Goal: Information Seeking & Learning: Check status

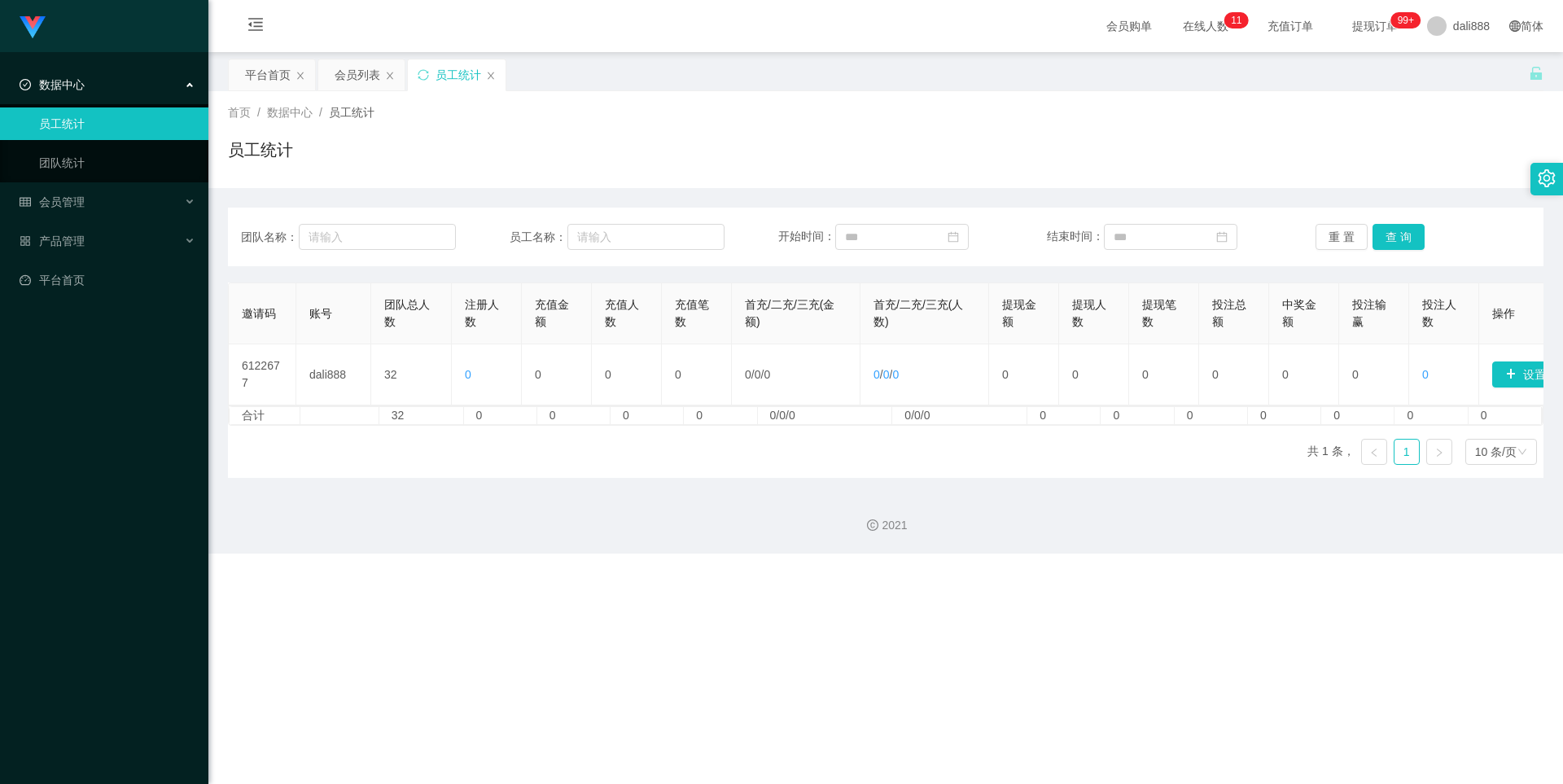
click at [299, 110] on span "数据中心" at bounding box center [290, 112] width 46 height 13
click at [345, 82] on div "会员列表" at bounding box center [357, 75] width 46 height 31
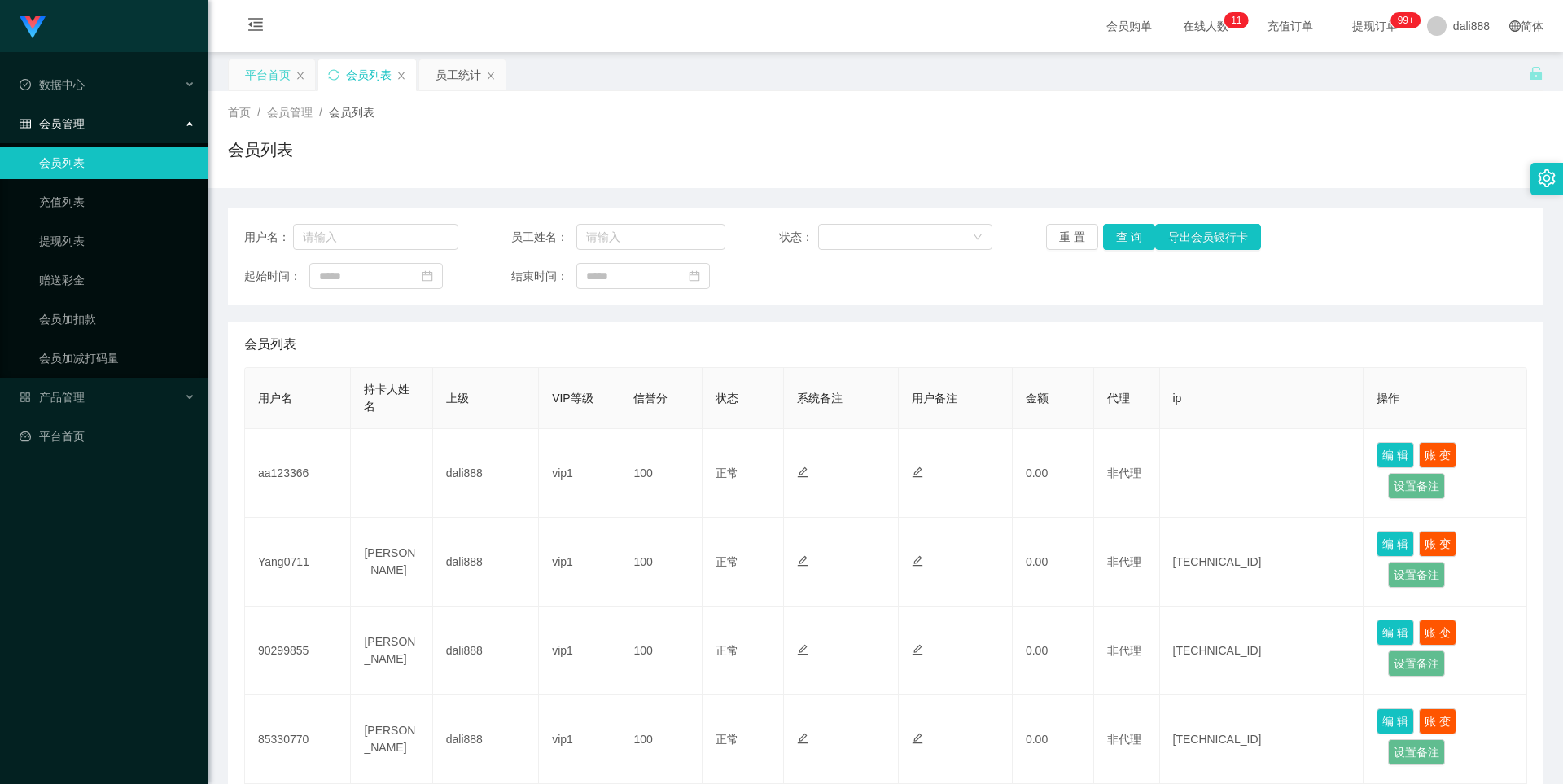
click at [274, 76] on div "平台首页" at bounding box center [267, 75] width 46 height 31
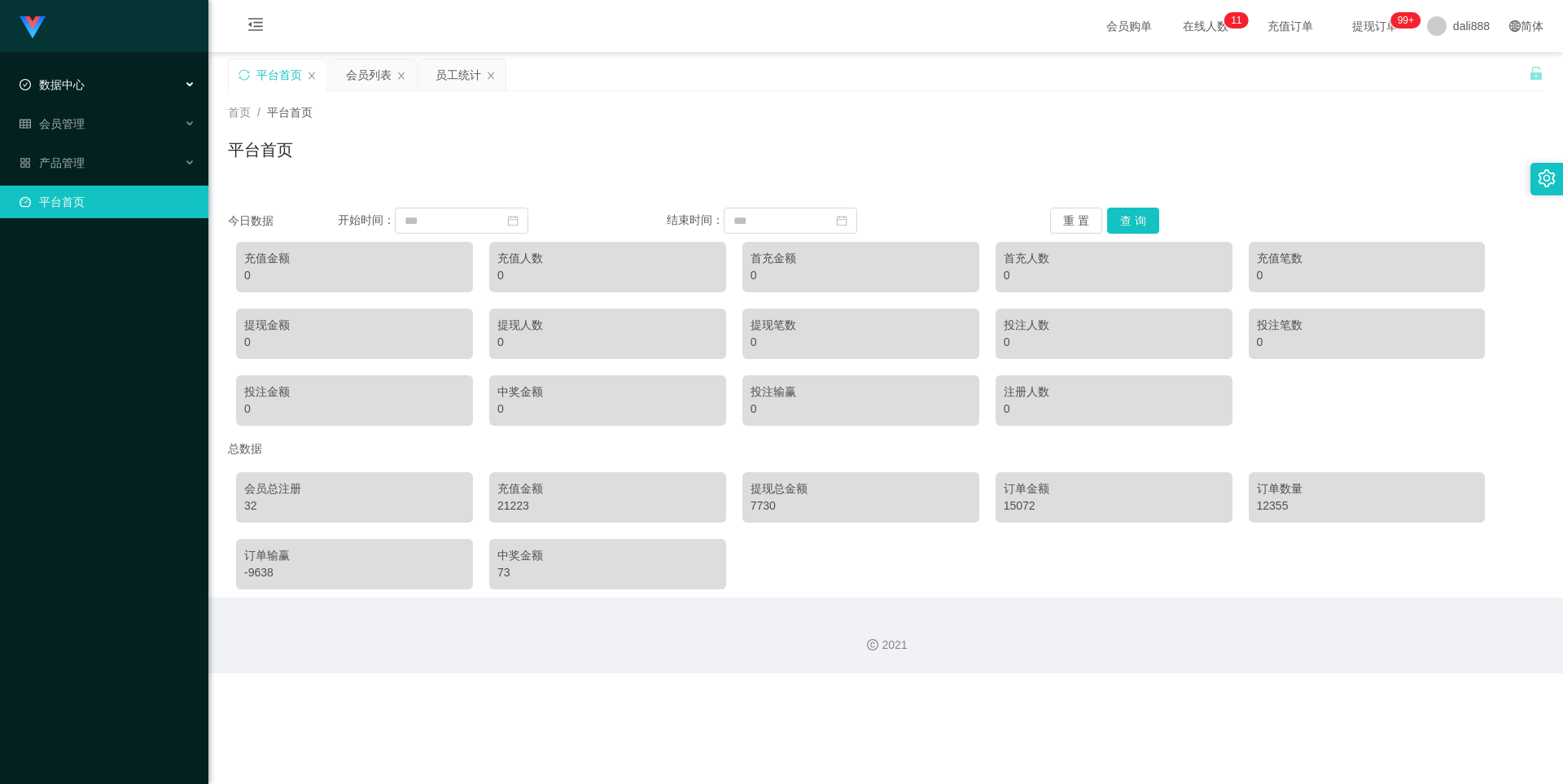
click at [103, 86] on div "数据中心" at bounding box center [104, 84] width 208 height 33
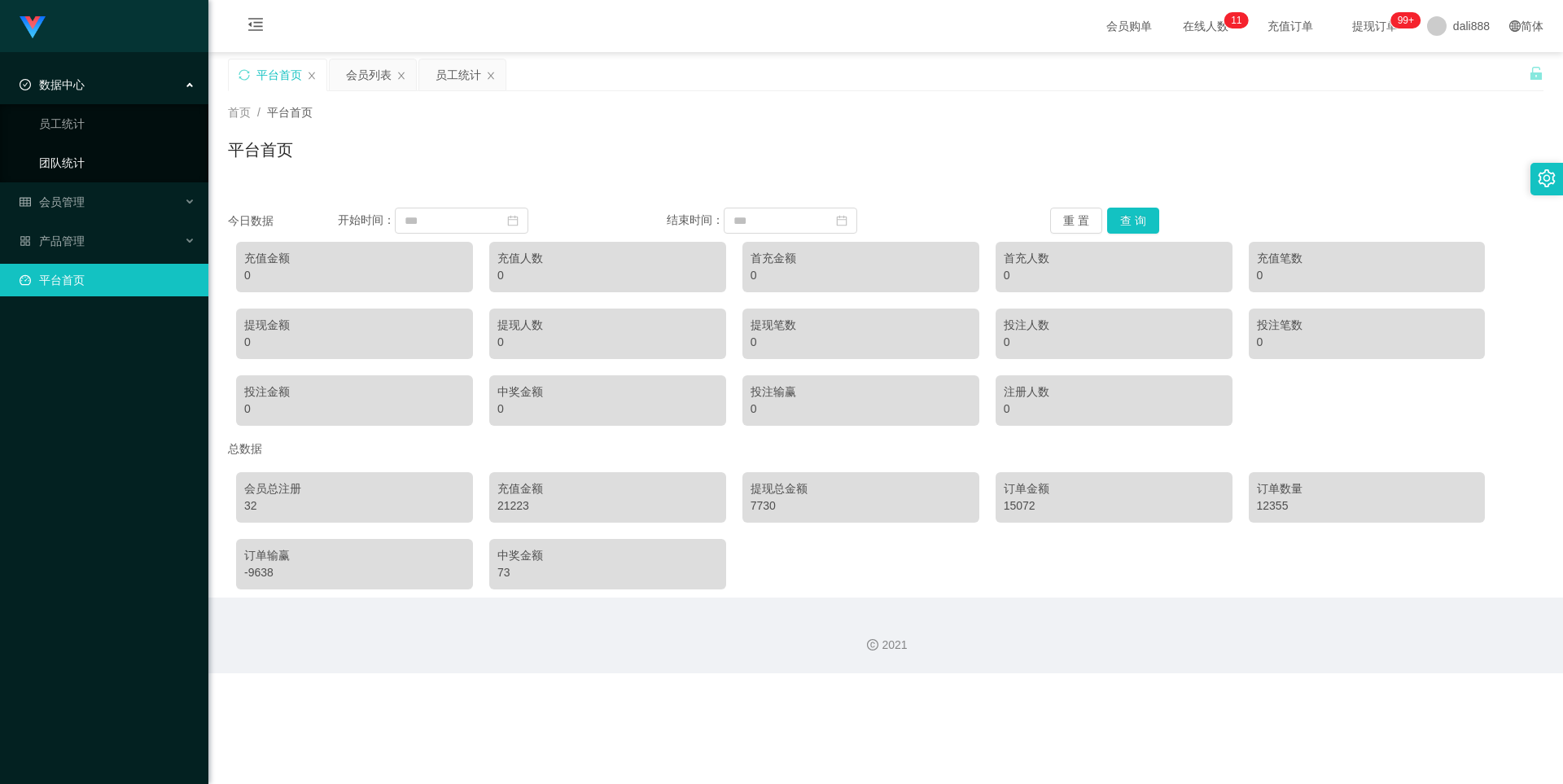
click at [58, 162] on link "团队统计" at bounding box center [117, 163] width 156 height 33
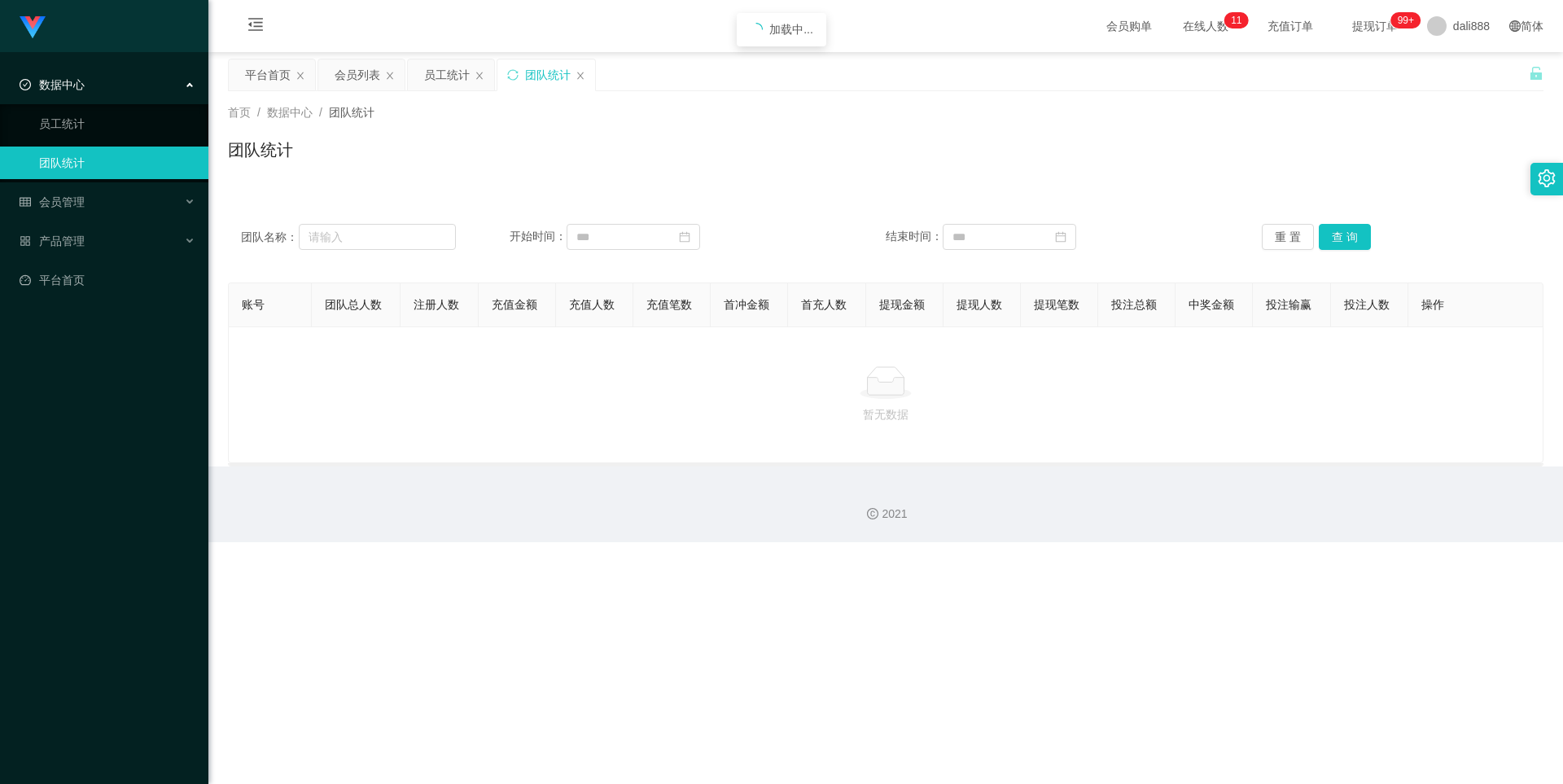
click at [338, 295] on th "团队总人数" at bounding box center [357, 305] width 90 height 44
click at [110, 137] on link "员工统计" at bounding box center [117, 123] width 156 height 33
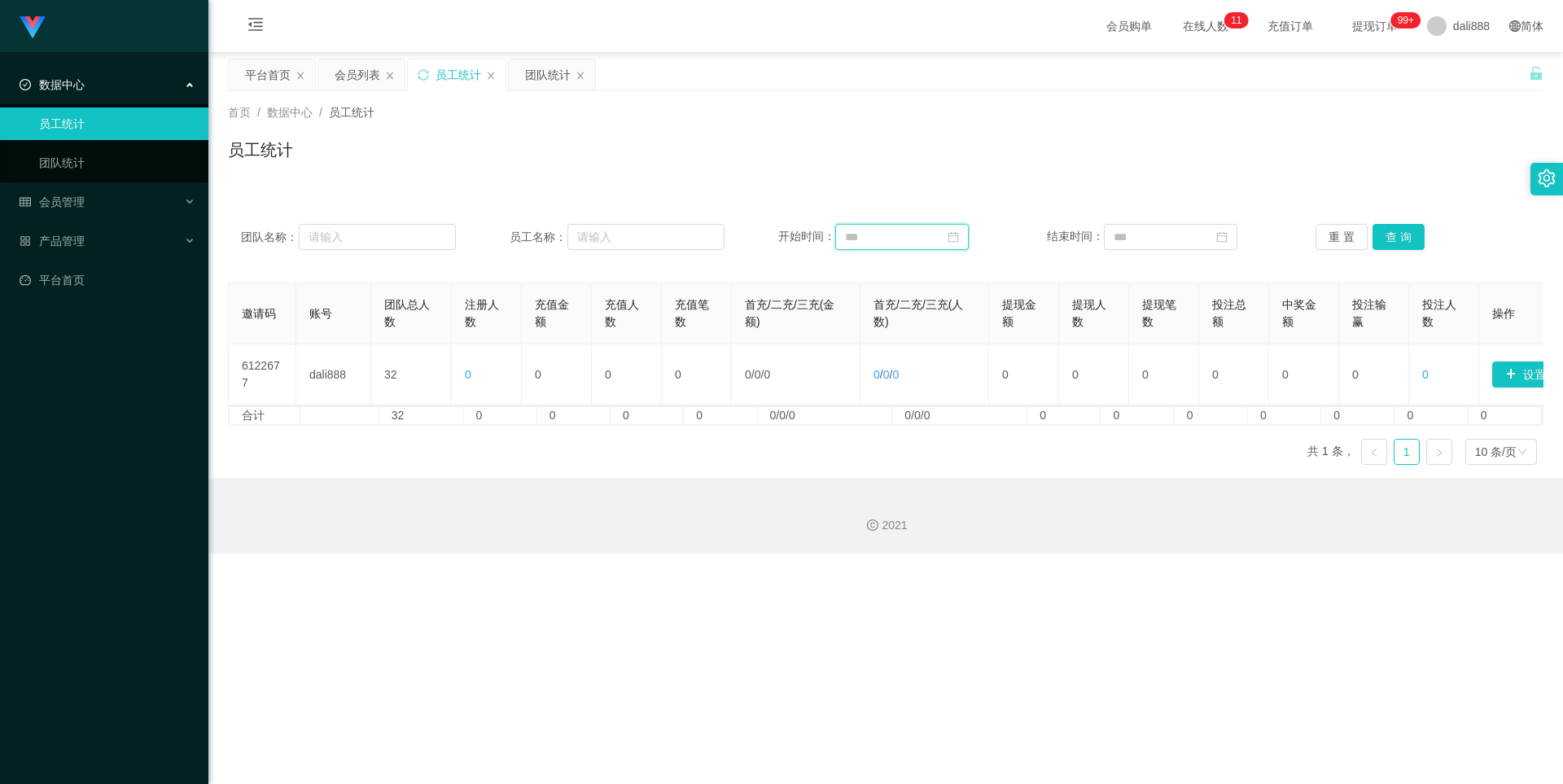
click at [919, 237] on input at bounding box center [902, 237] width 134 height 26
click at [855, 300] on span "一" at bounding box center [856, 301] width 29 height 15
click at [972, 325] on div "1" at bounding box center [974, 325] width 20 height 20
type input "**********"
click at [1282, 398] on td "23" at bounding box center [1270, 399] width 29 height 24
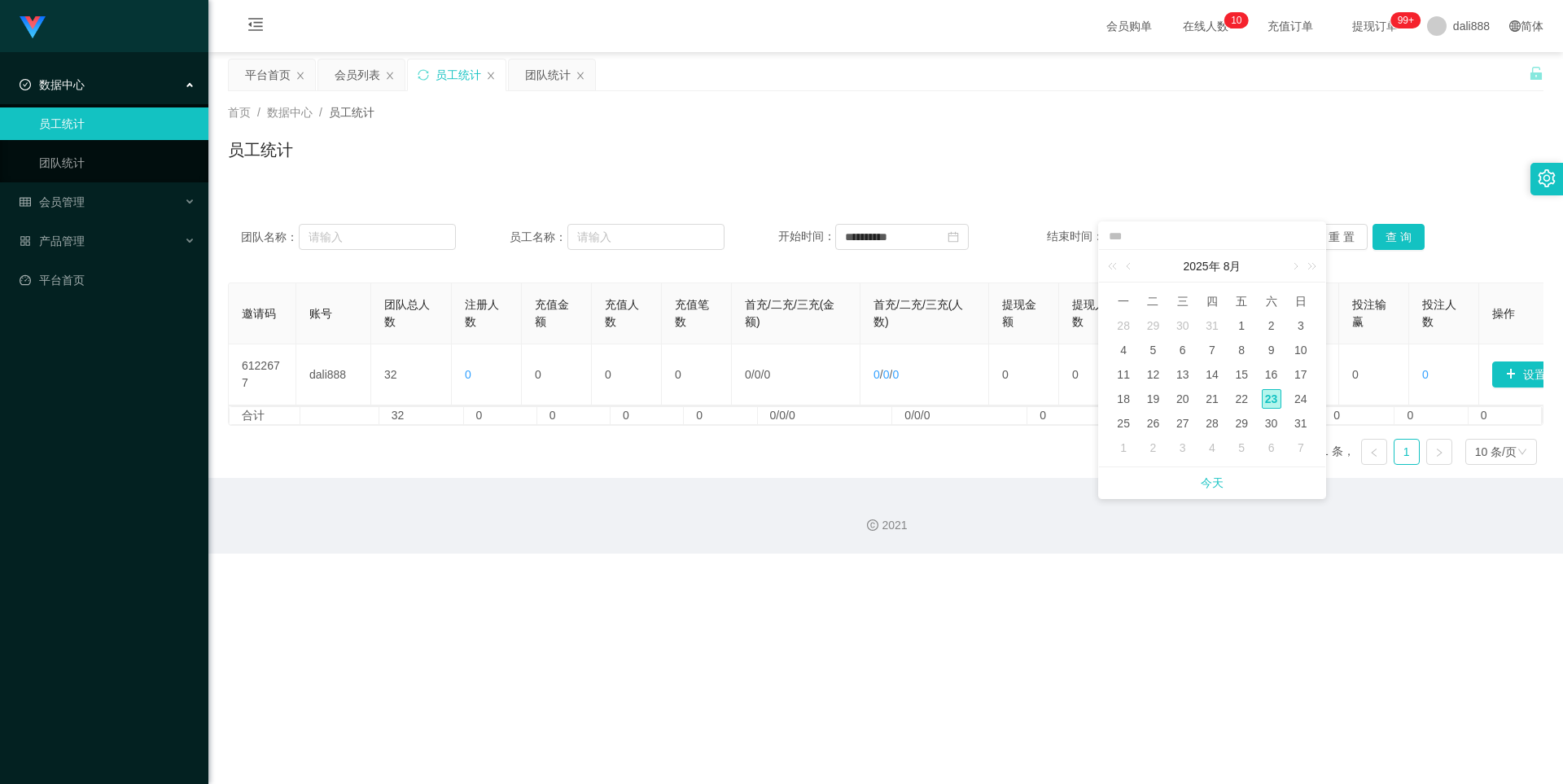
type input "**********"
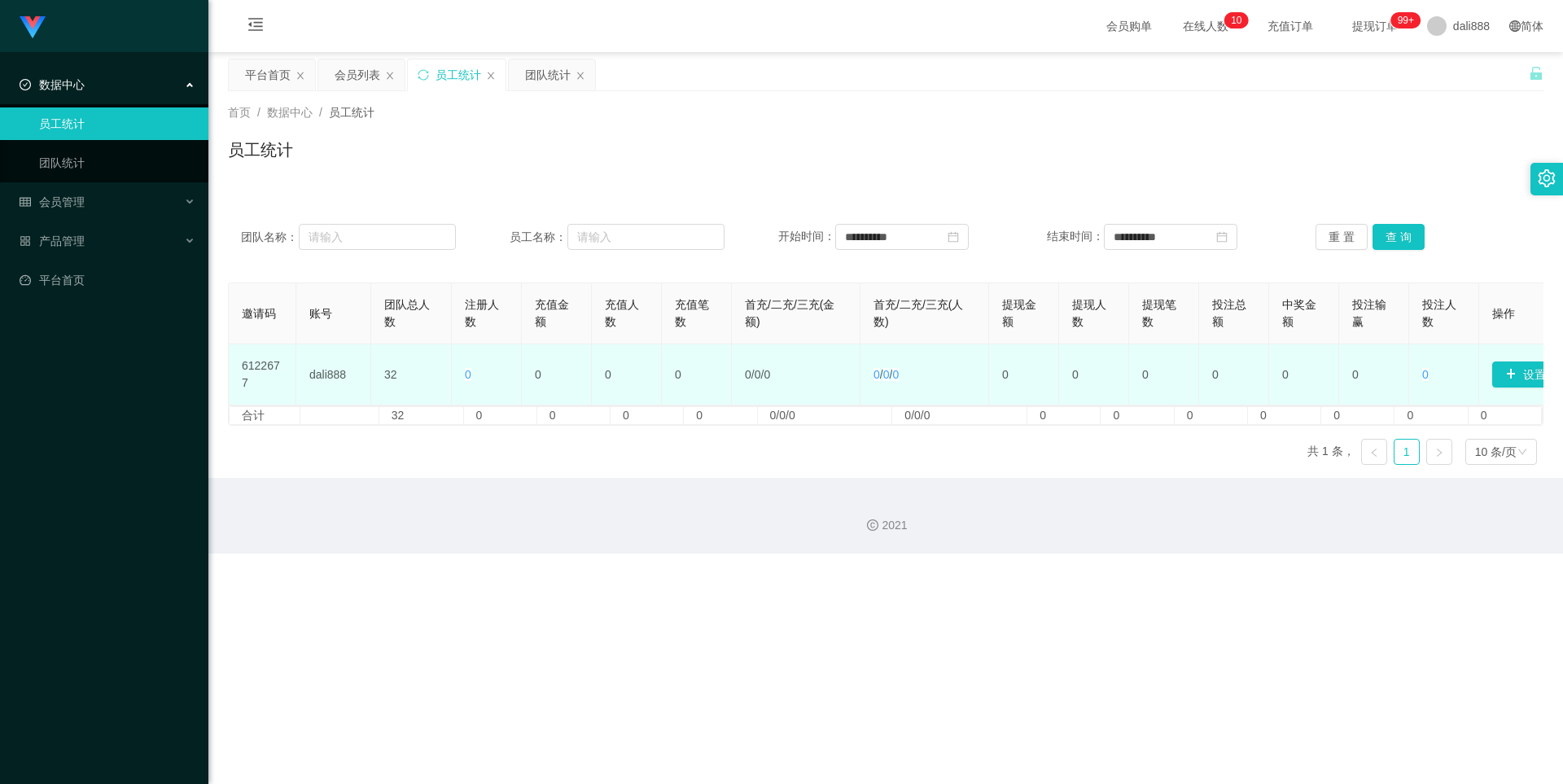
click at [1274, 398] on td "0" at bounding box center [1304, 374] width 70 height 61
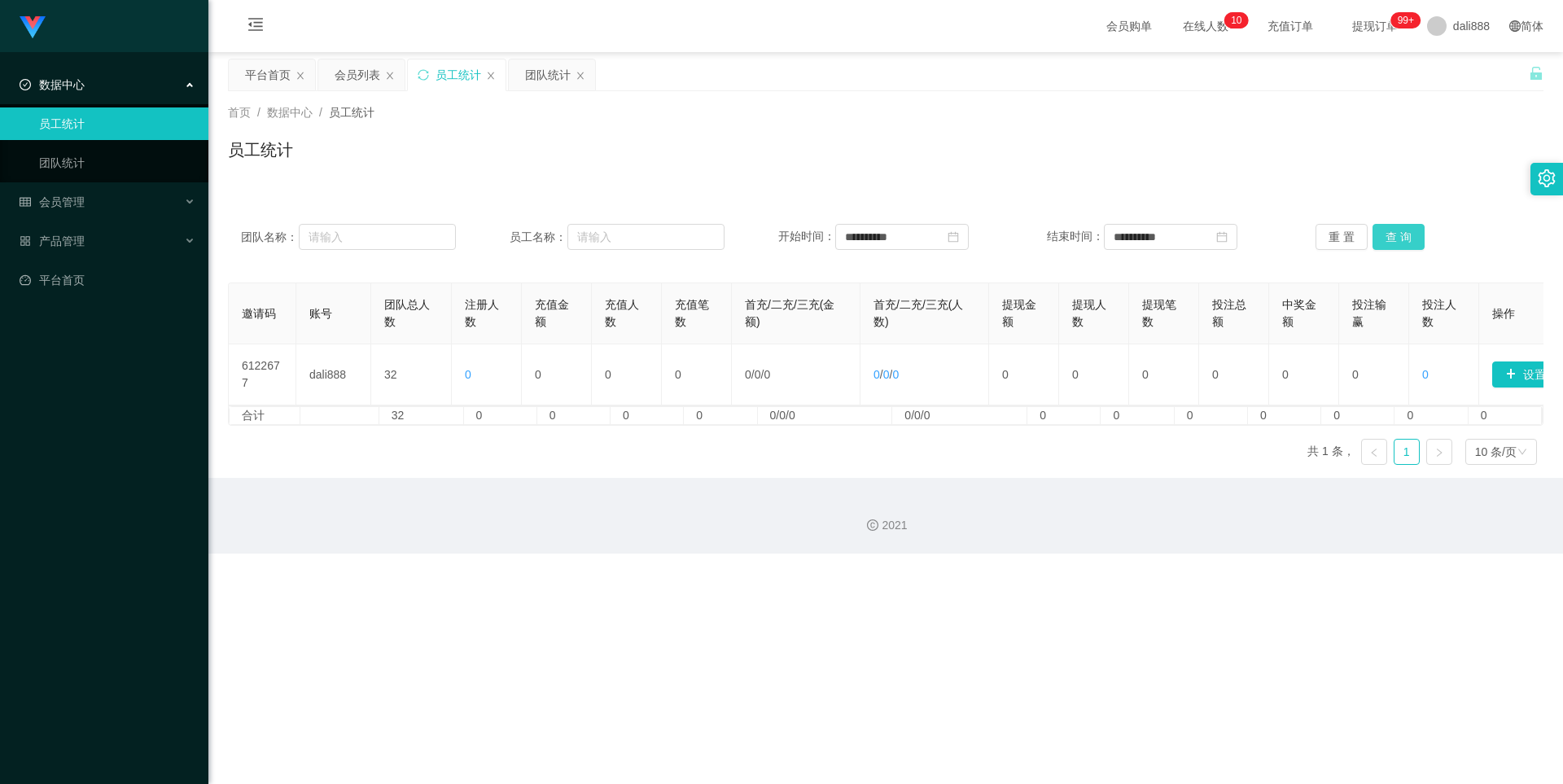
click at [1386, 249] on button "查 询" at bounding box center [1399, 237] width 52 height 26
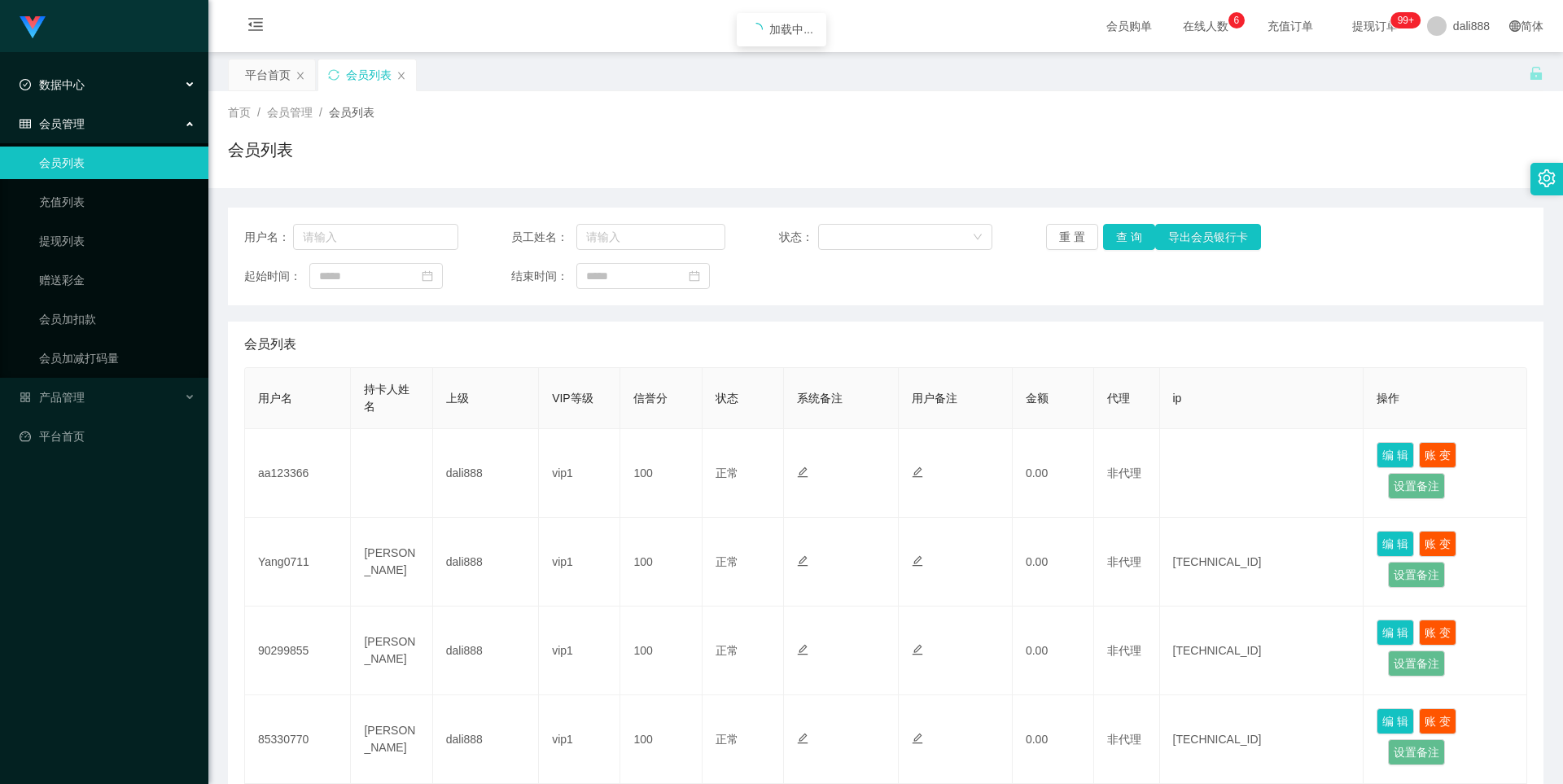
click at [78, 84] on span "数据中心" at bounding box center [52, 85] width 65 height 13
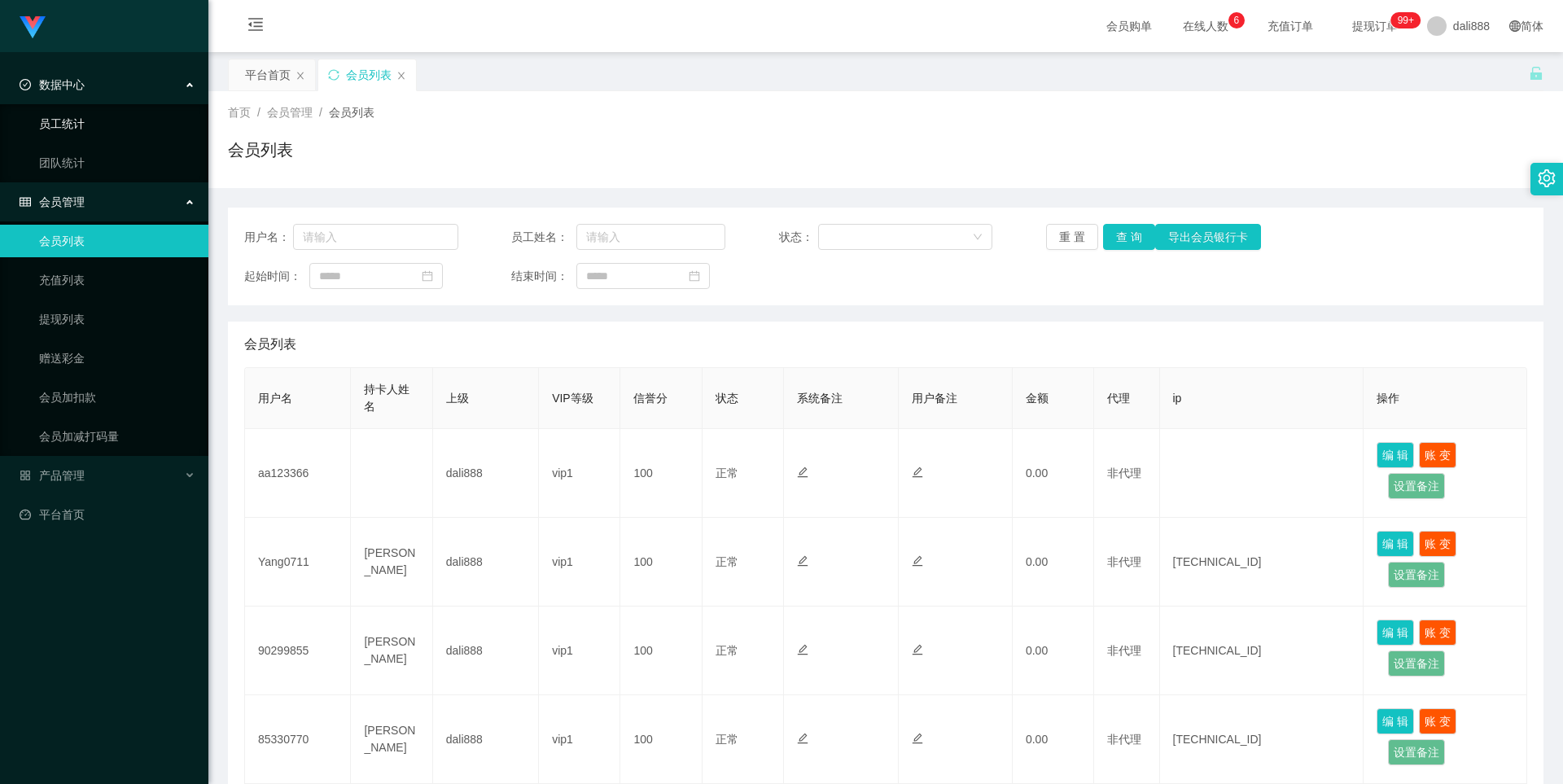
click at [79, 128] on link "员工统计" at bounding box center [117, 123] width 156 height 33
